Goal: Navigation & Orientation: Find specific page/section

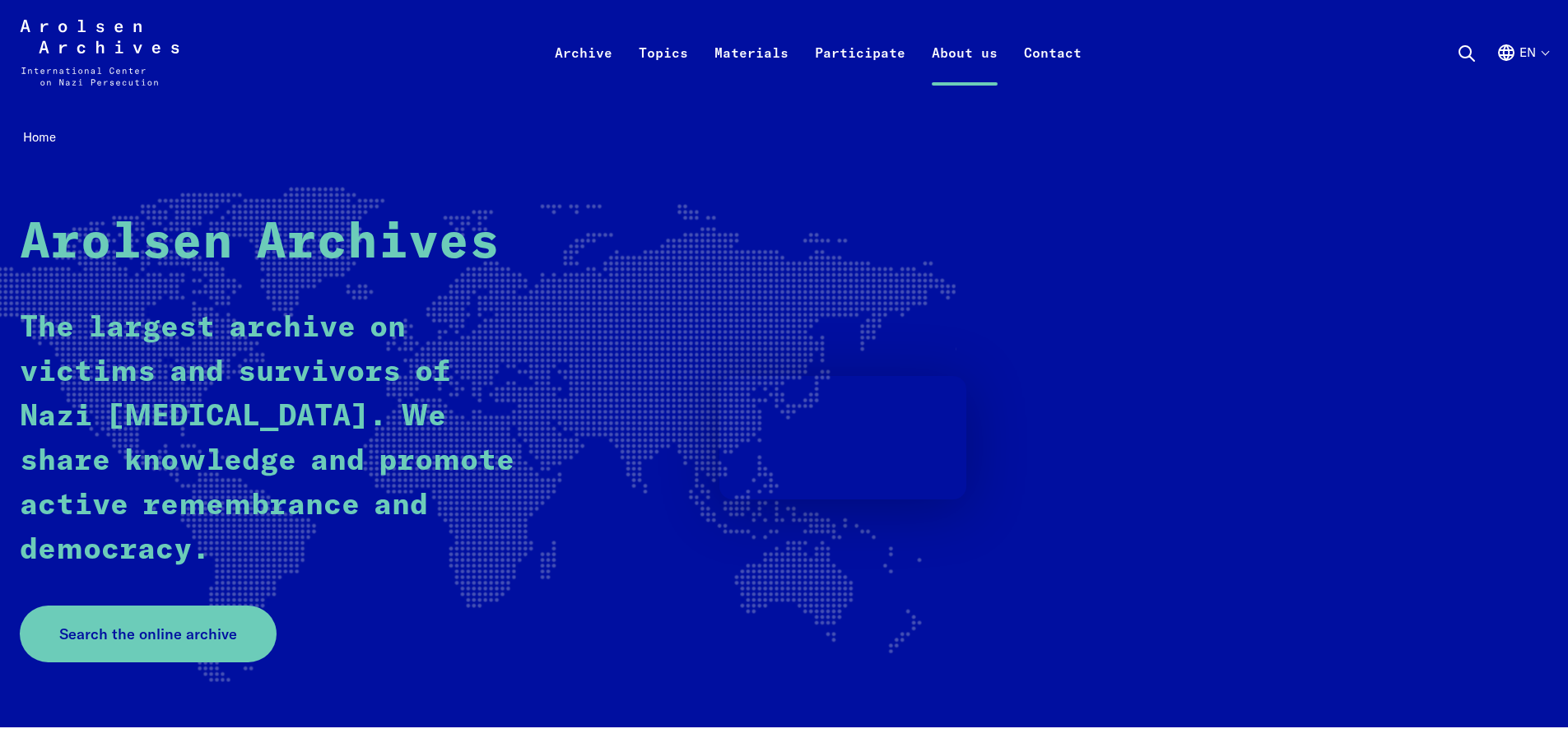
click at [966, 57] on link "About us" at bounding box center [965, 72] width 93 height 66
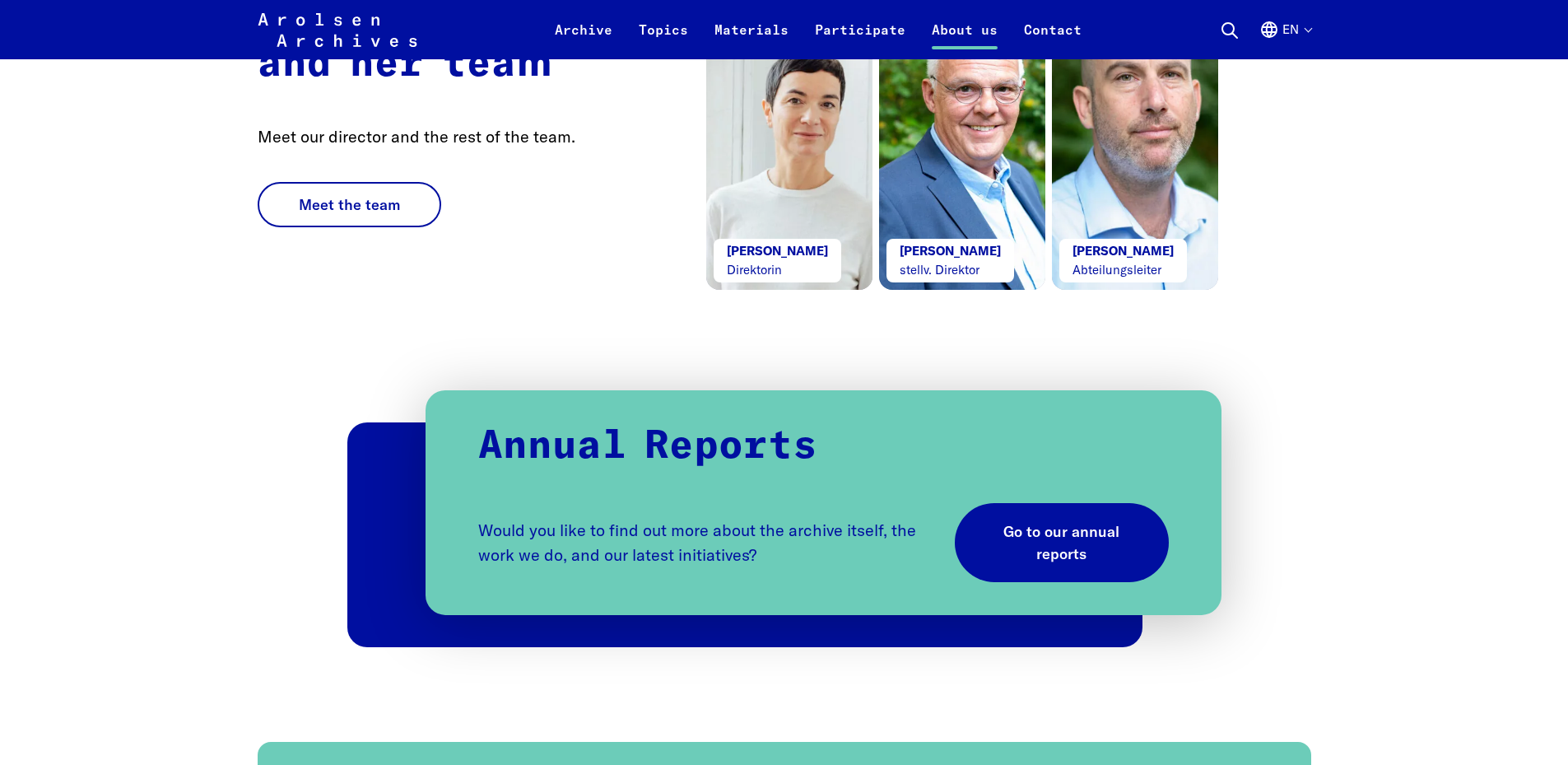
scroll to position [3376, 0]
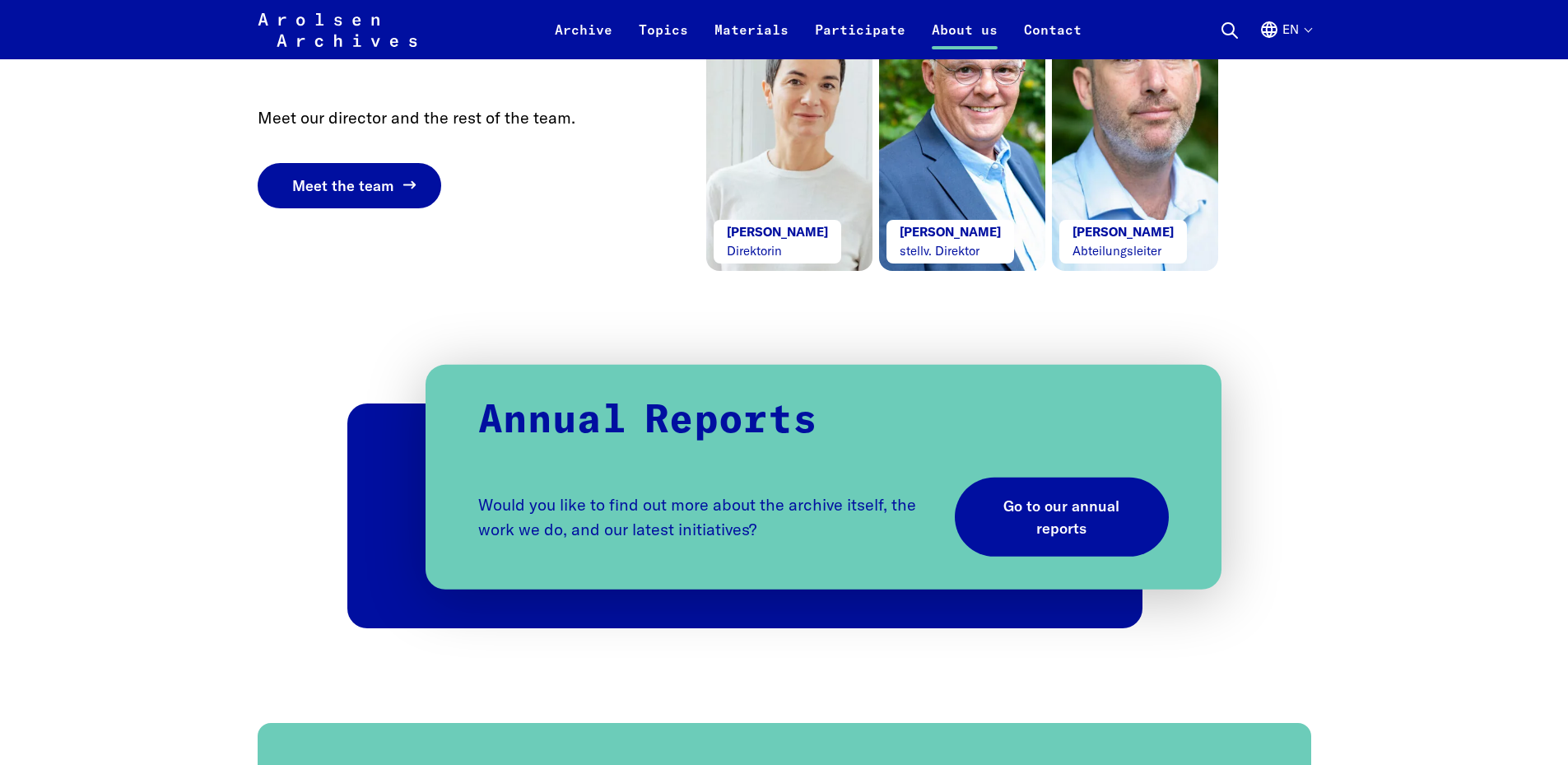
click at [352, 197] on span "Meet the team" at bounding box center [343, 185] width 102 height 23
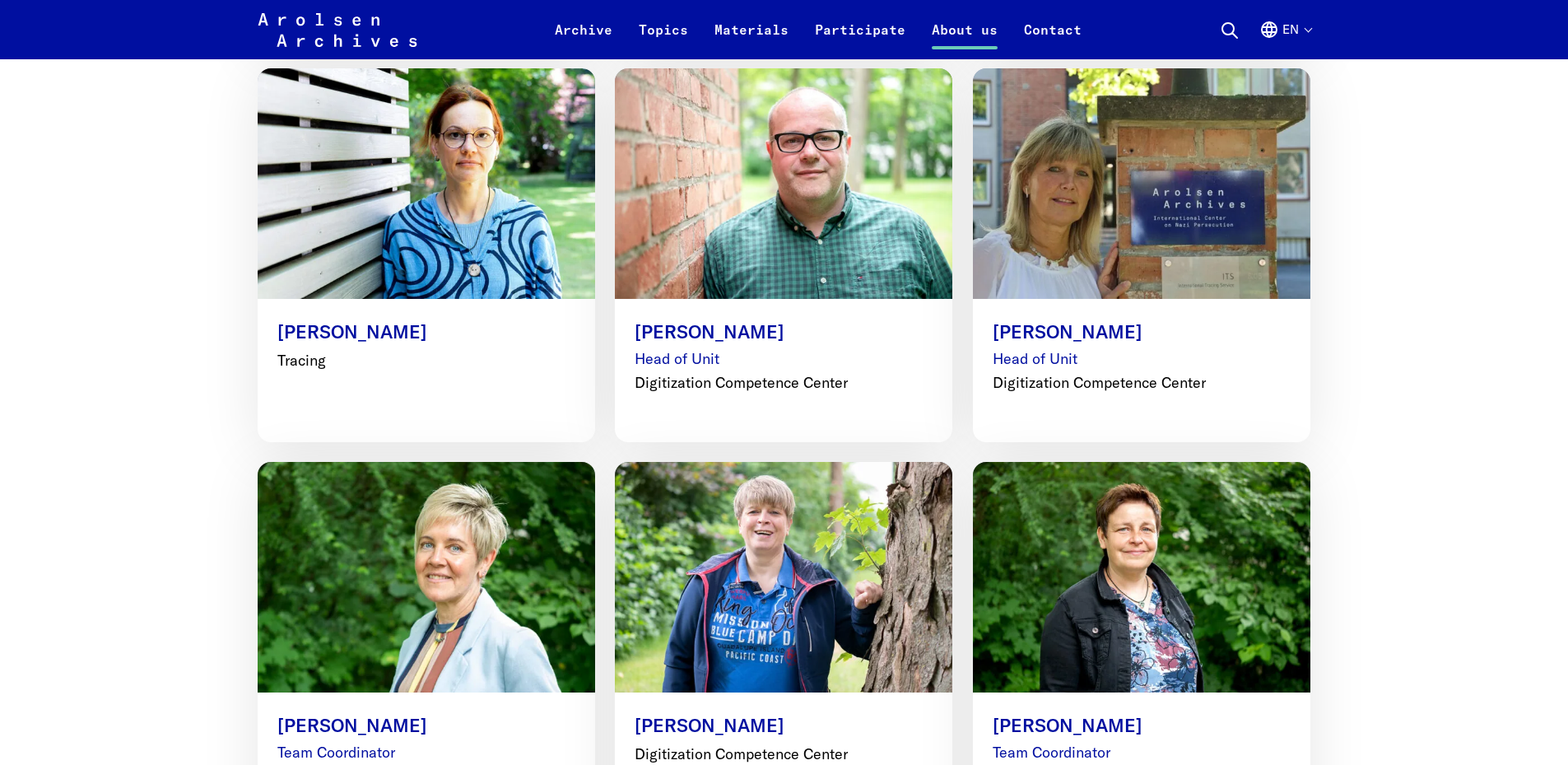
scroll to position [2800, 0]
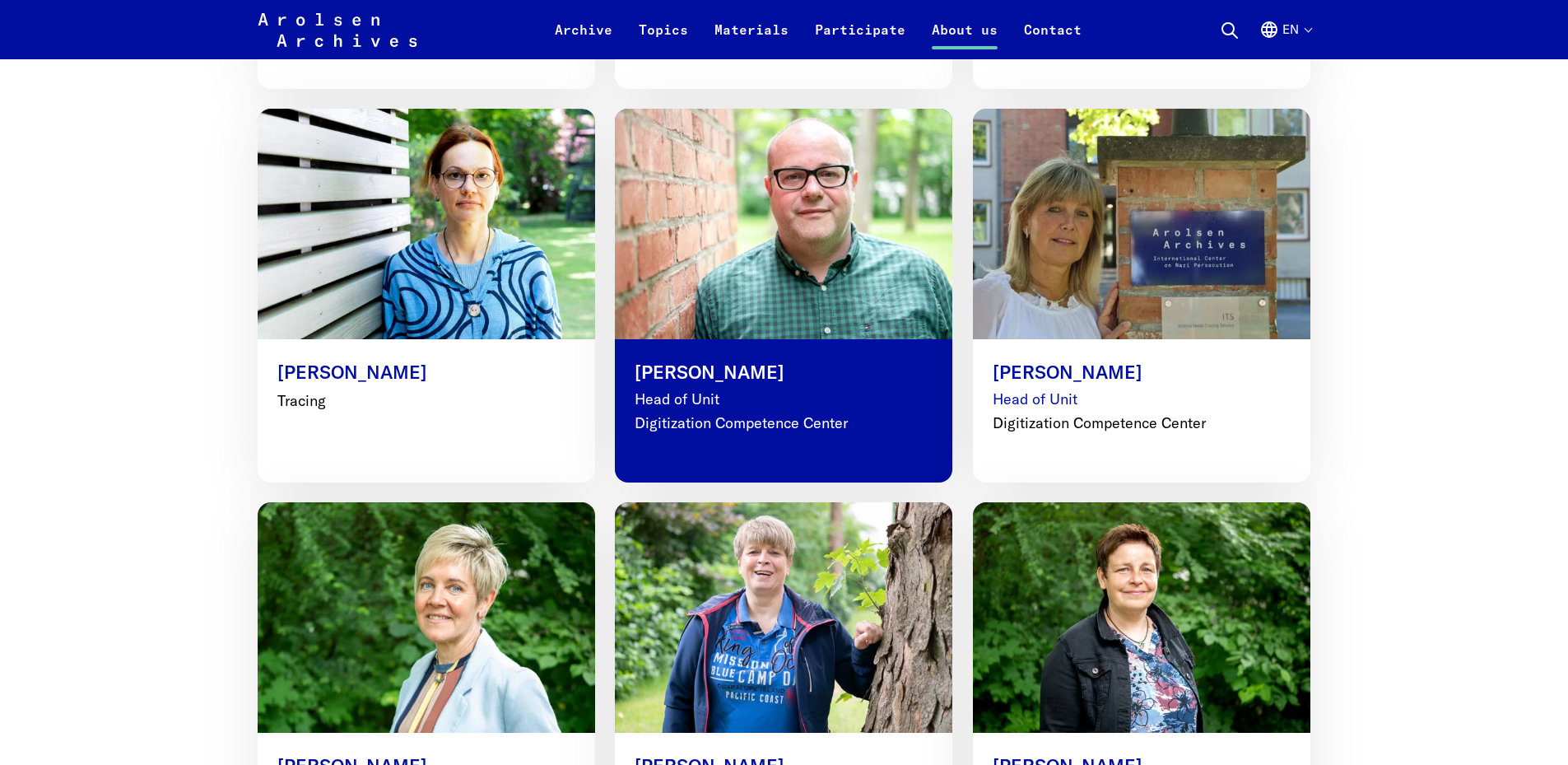
click at [830, 282] on img at bounding box center [784, 224] width 372 height 253
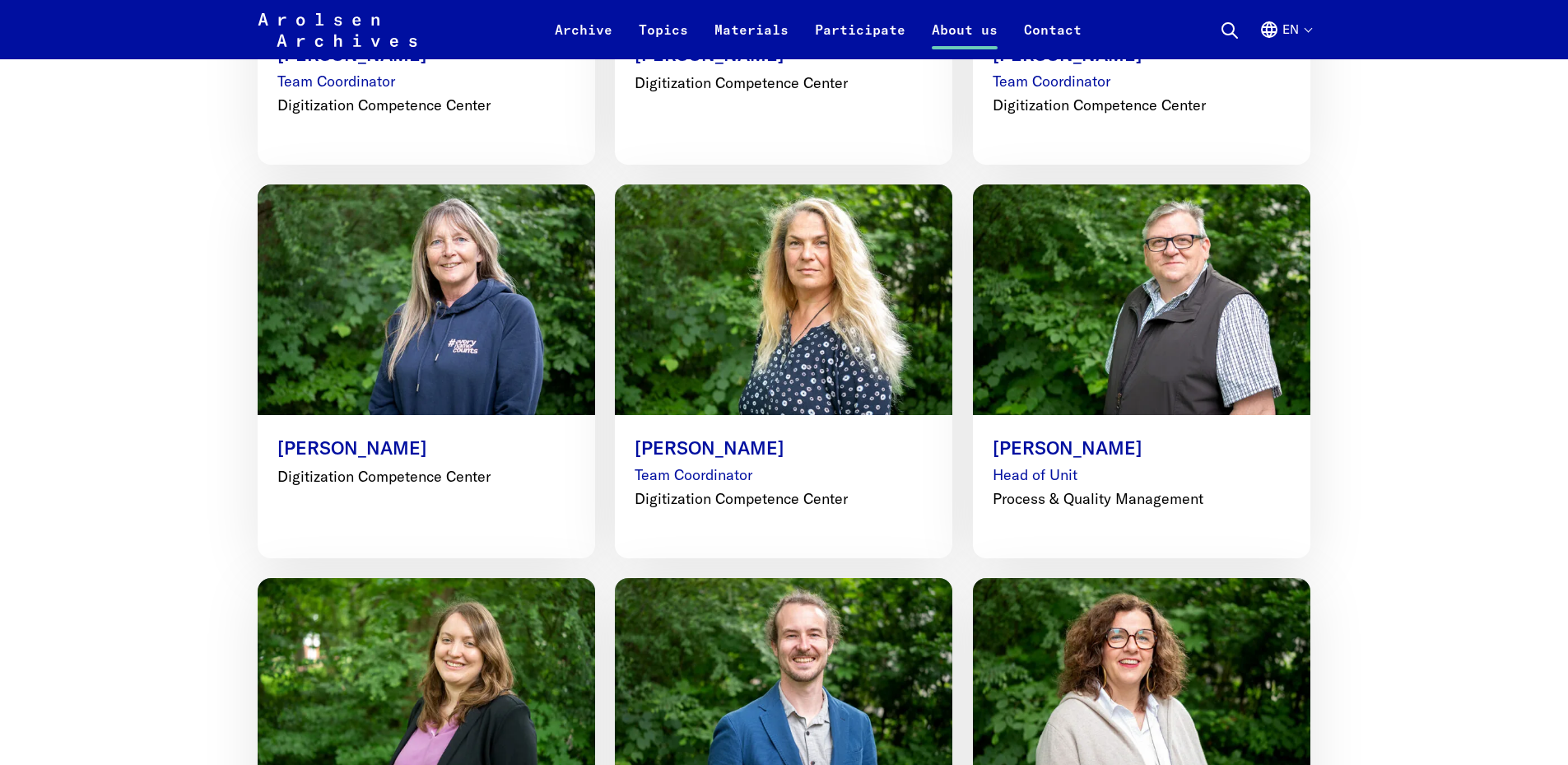
scroll to position [3541, 0]
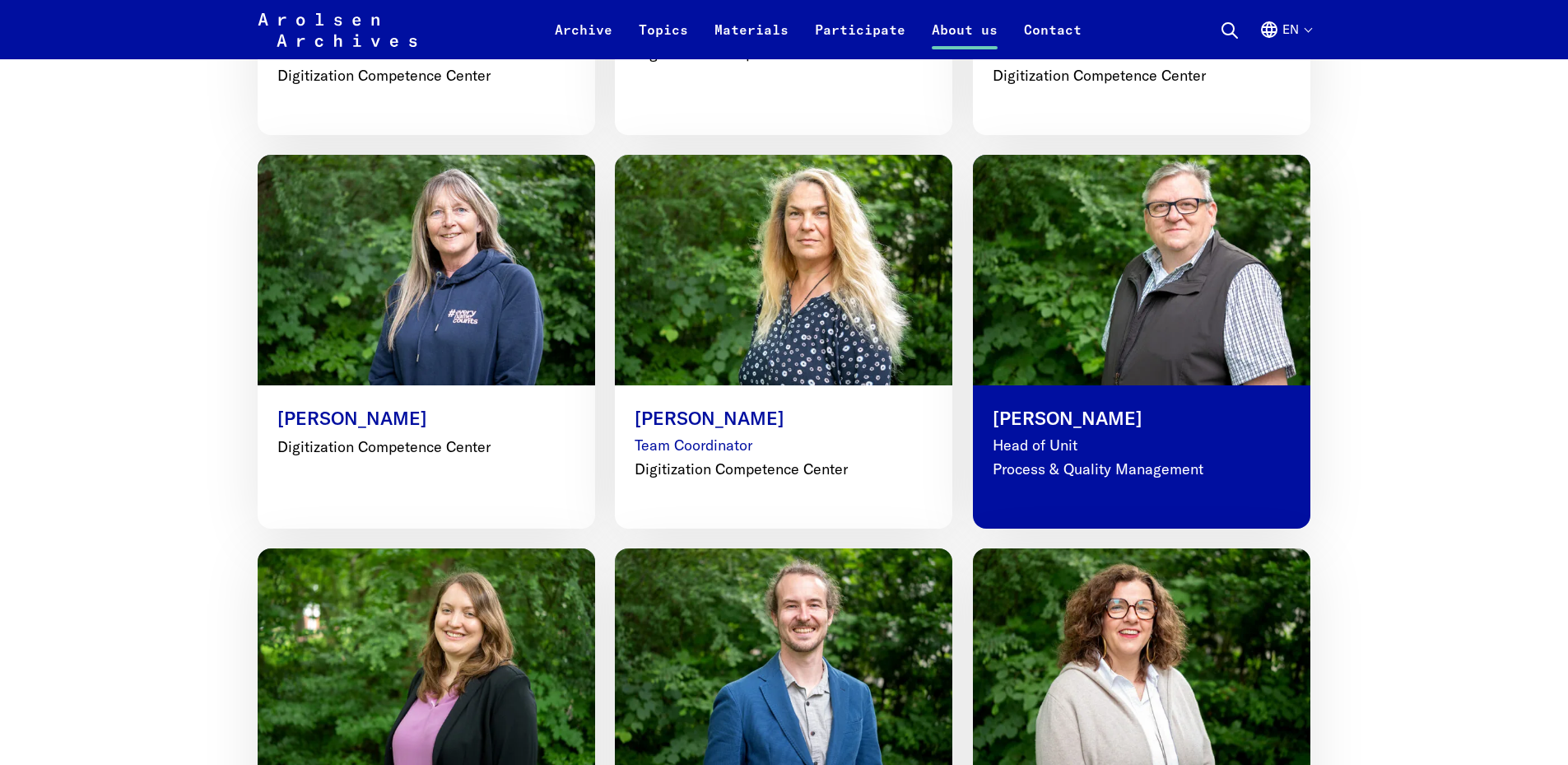
click at [1061, 405] on p "[PERSON_NAME]" at bounding box center [1141, 419] width 298 height 28
click at [1073, 303] on img at bounding box center [1142, 269] width 372 height 253
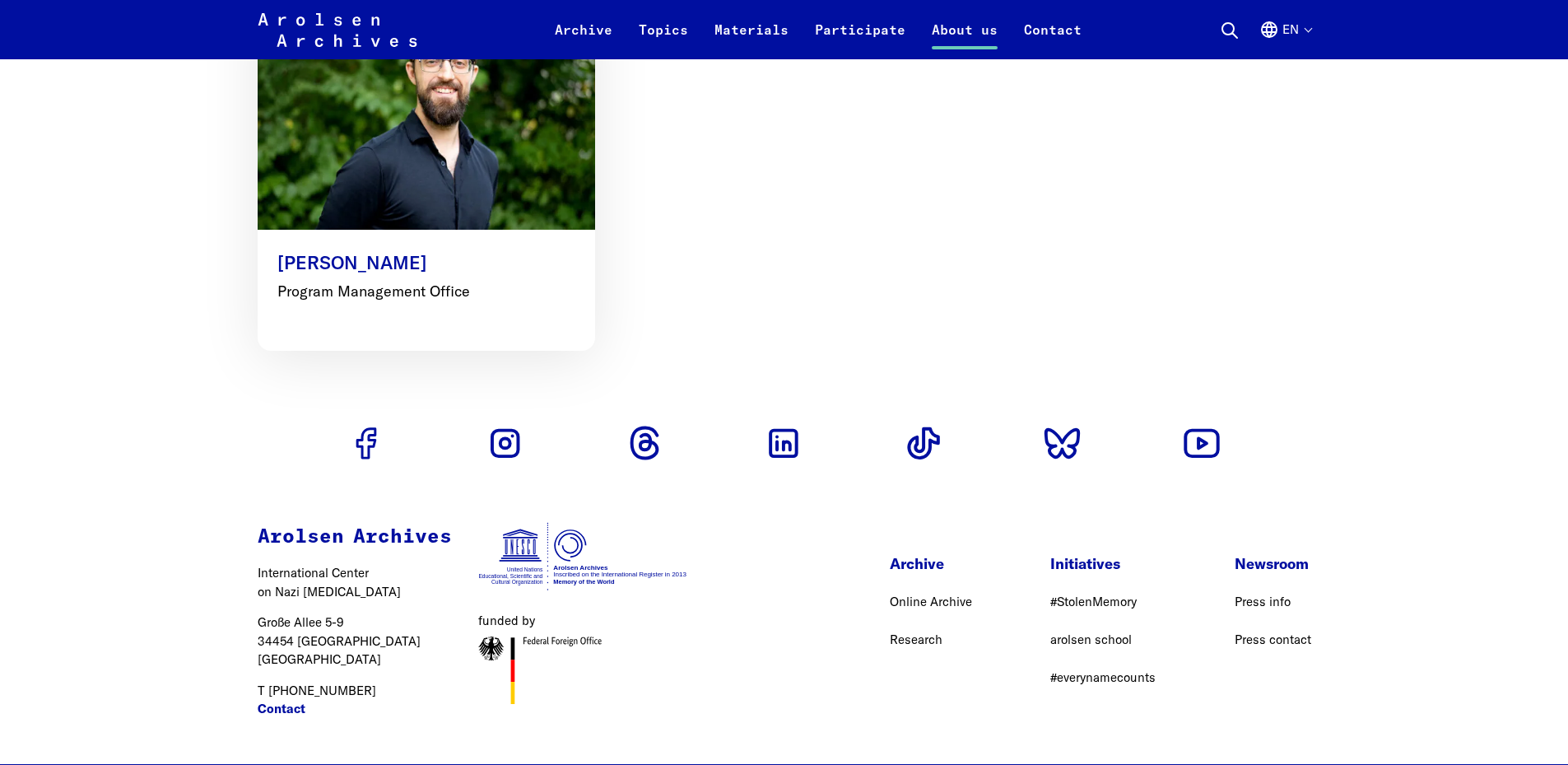
scroll to position [8313, 0]
